Goal: Book appointment/travel/reservation

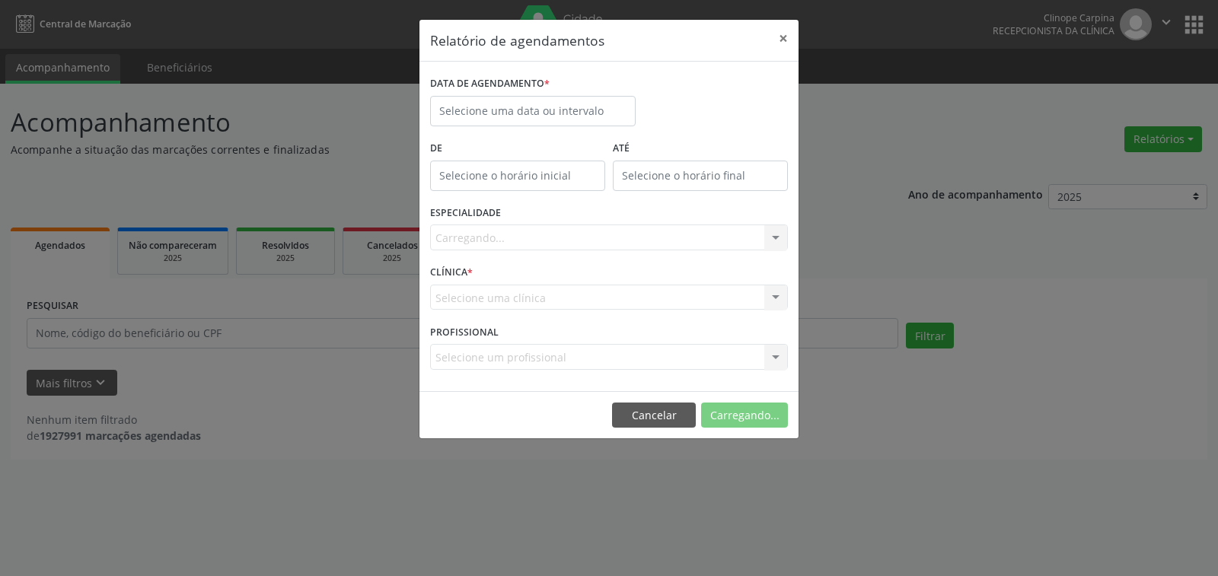
select select "8"
click at [510, 100] on input "text" at bounding box center [532, 111] width 205 height 30
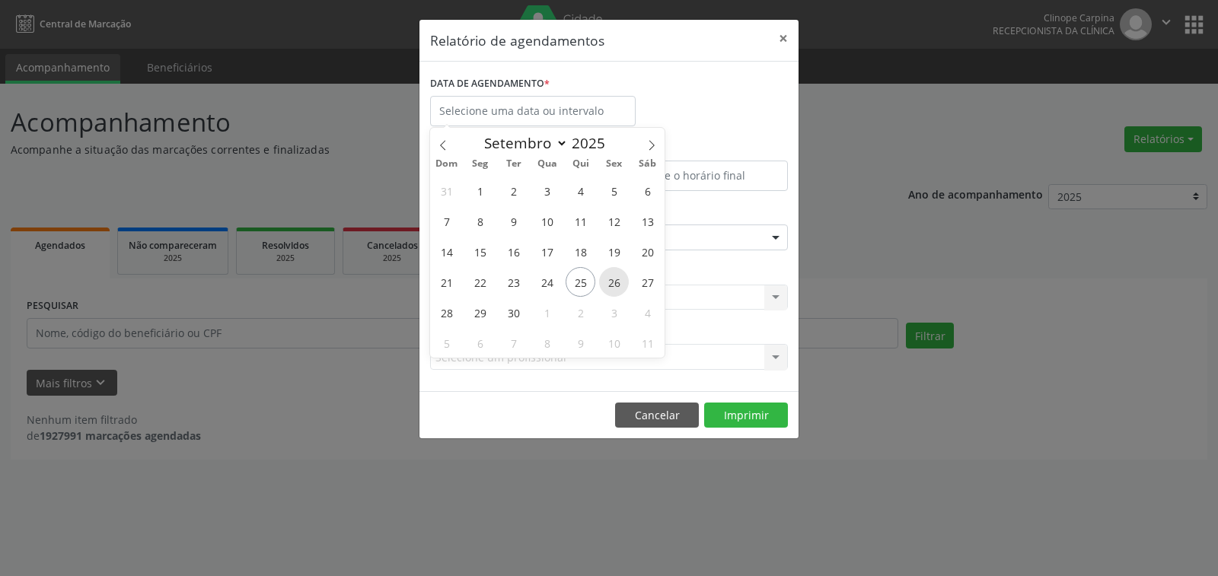
click at [616, 280] on span "26" at bounding box center [614, 282] width 30 height 30
type input "[DATE]"
click at [616, 280] on span "26" at bounding box center [614, 282] width 30 height 30
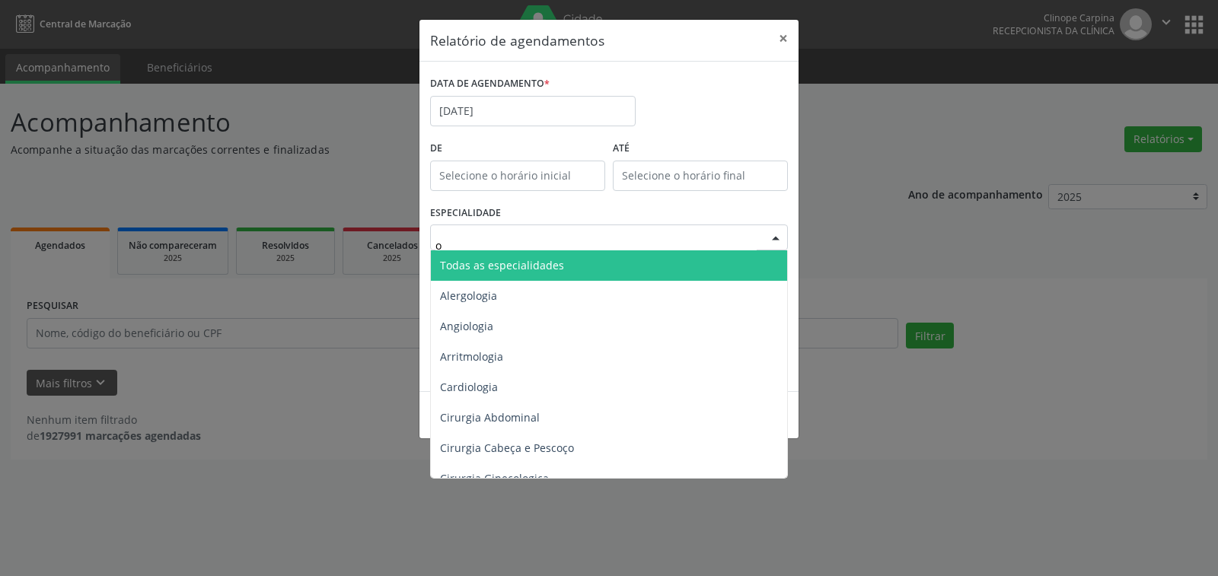
type input "of"
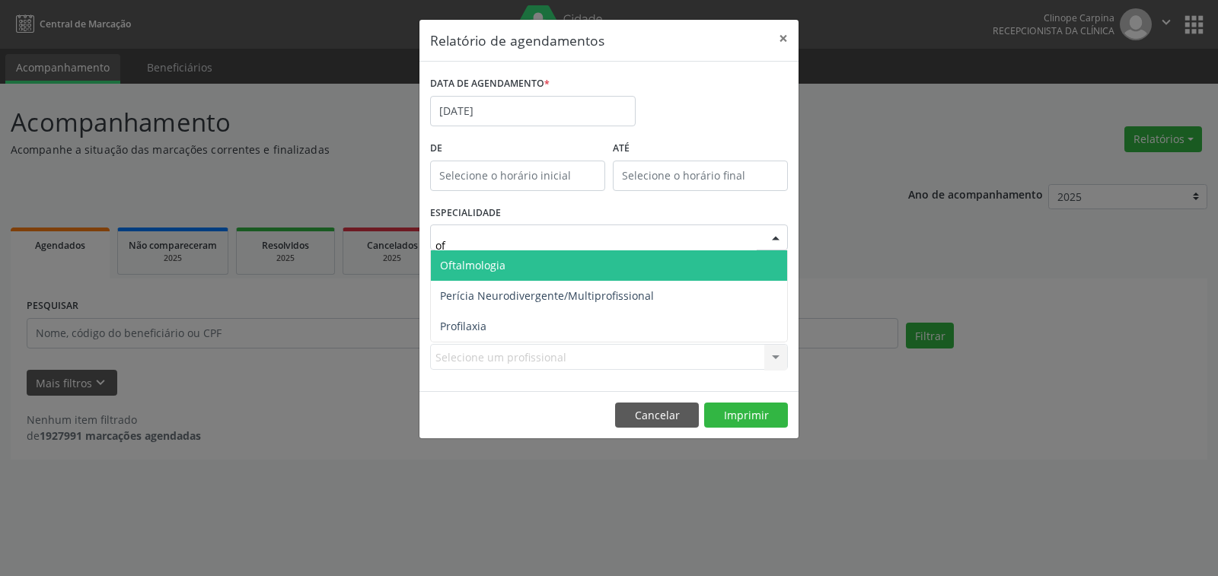
click at [540, 259] on span "Oftalmologia" at bounding box center [609, 265] width 356 height 30
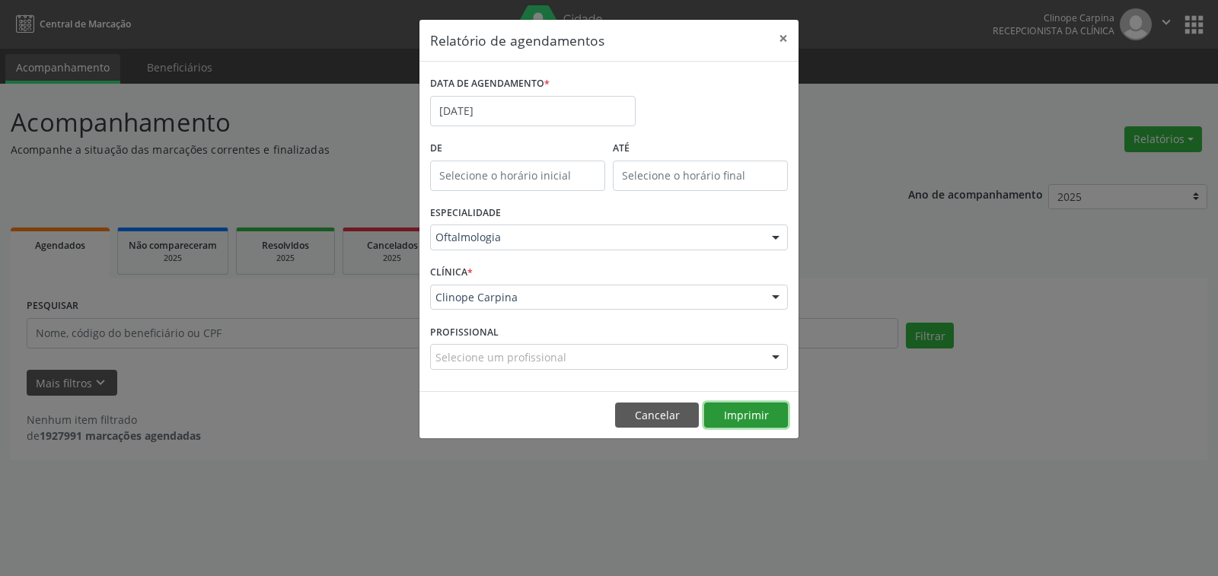
click at [740, 408] on button "Imprimir" at bounding box center [746, 416] width 84 height 26
click at [773, 34] on button "×" at bounding box center [783, 38] width 30 height 37
